Goal: Task Accomplishment & Management: Manage account settings

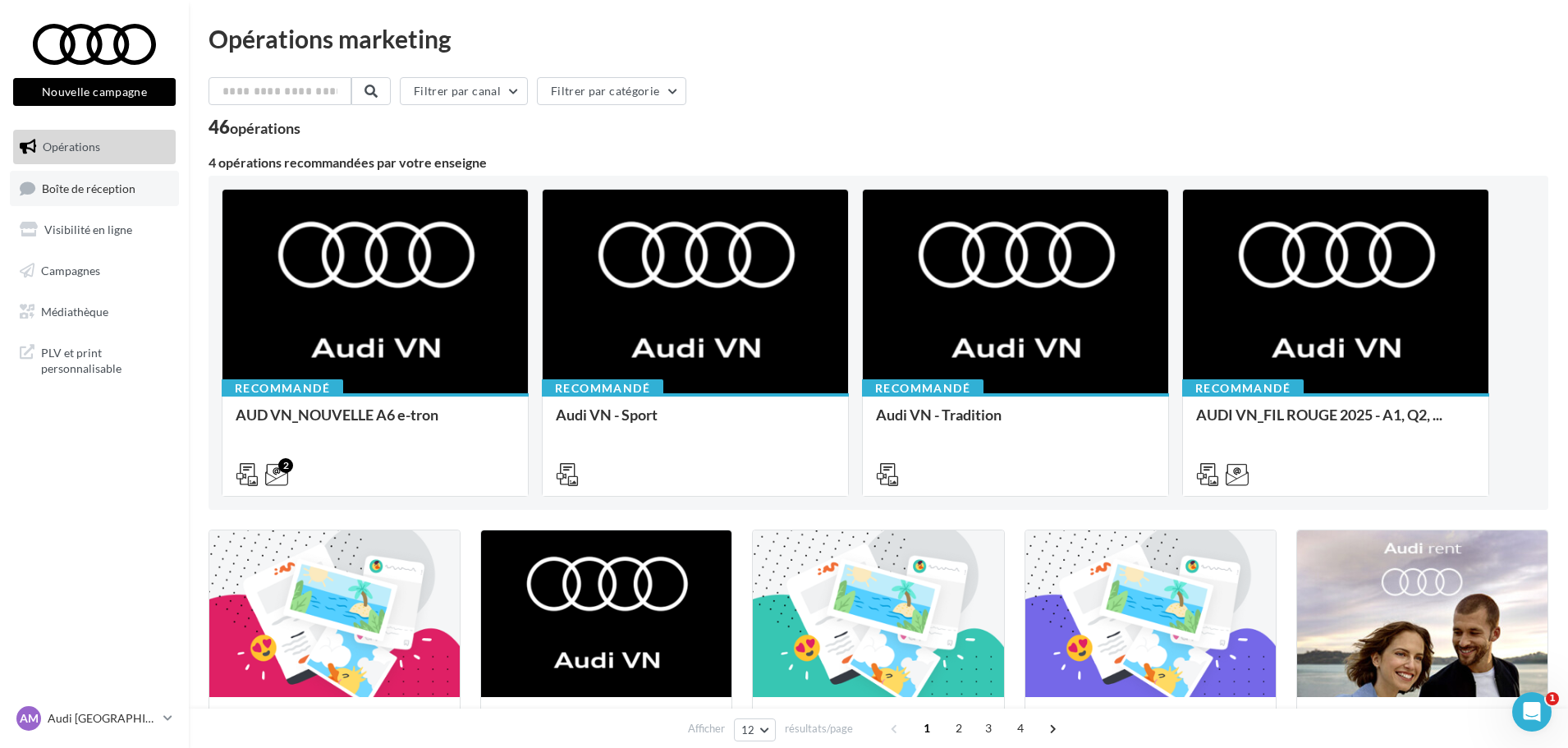
click at [136, 198] on link "Boîte de réception" at bounding box center [94, 188] width 169 height 36
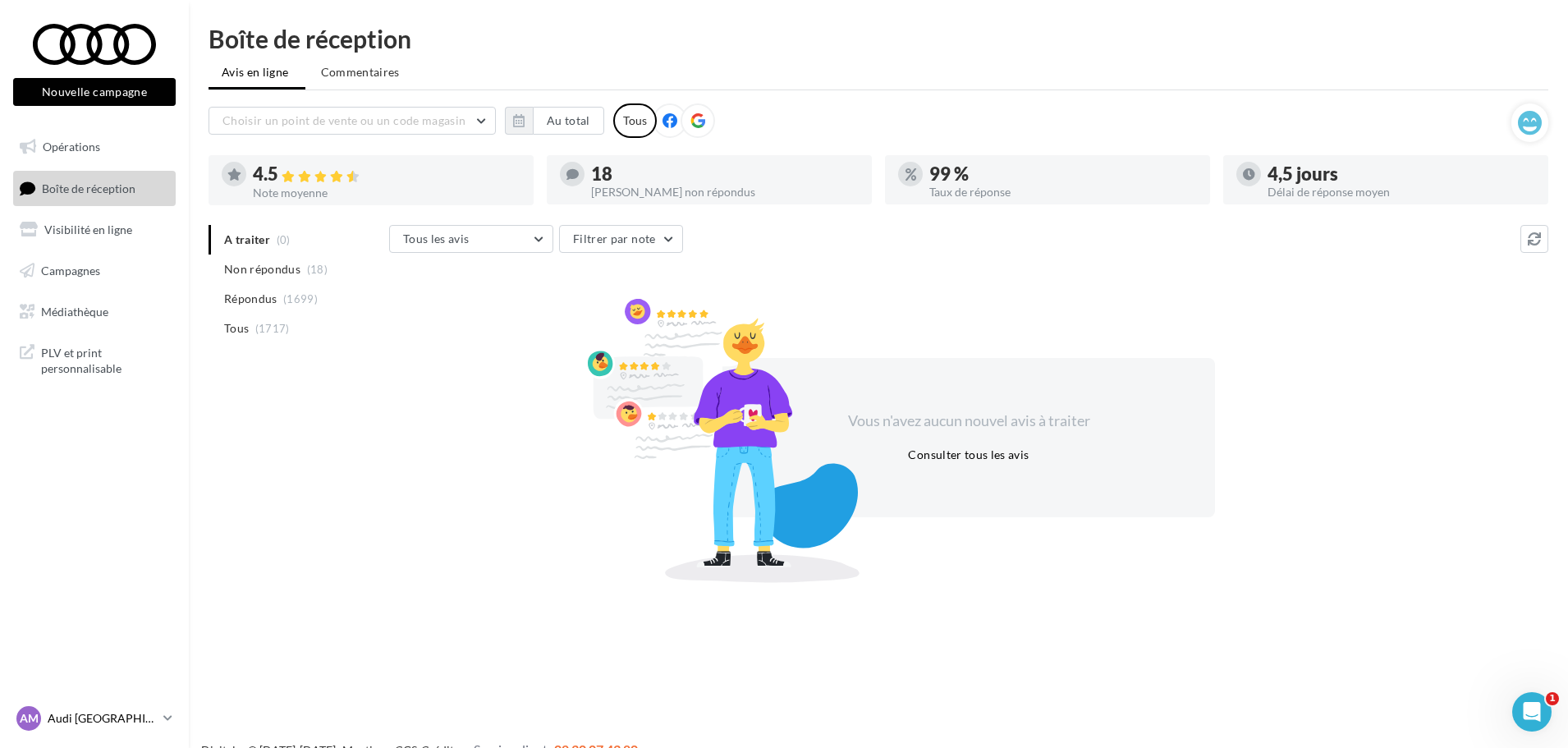
click at [112, 725] on p "Audi [GEOGRAPHIC_DATA]" at bounding box center [103, 718] width 110 height 16
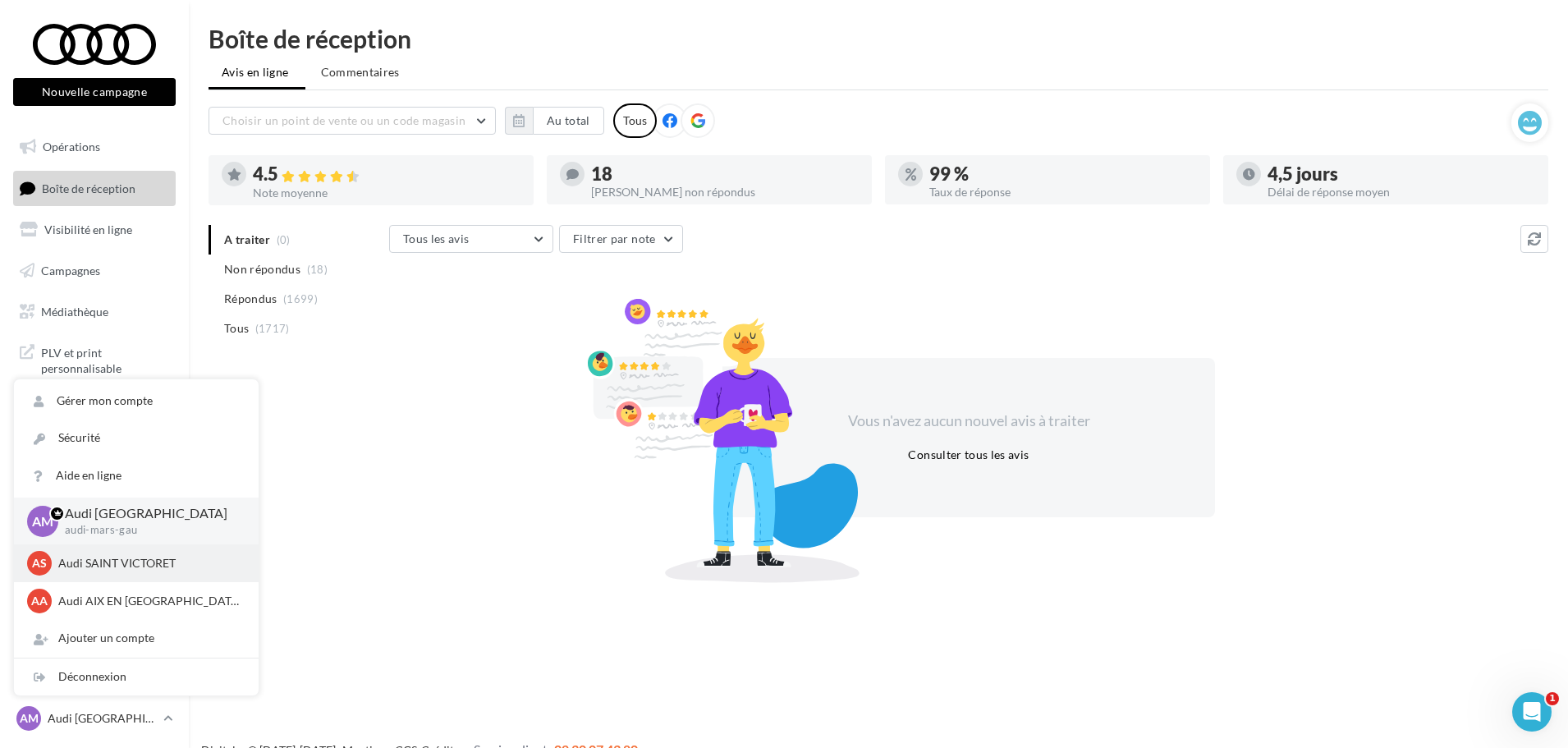
click at [148, 562] on p "Audi SAINT VICTORET" at bounding box center [149, 562] width 181 height 16
